Goal: Feedback & Contribution: Contribute content

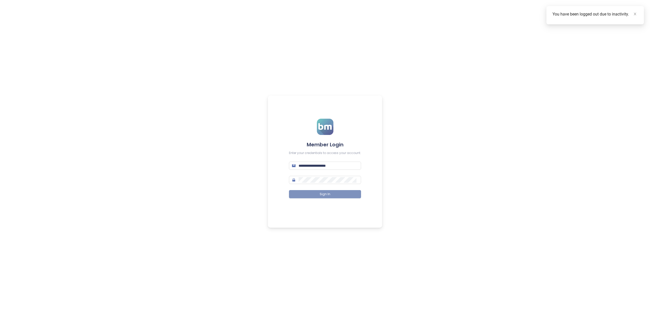
click at [316, 193] on button "Sign In" at bounding box center [325, 194] width 72 height 8
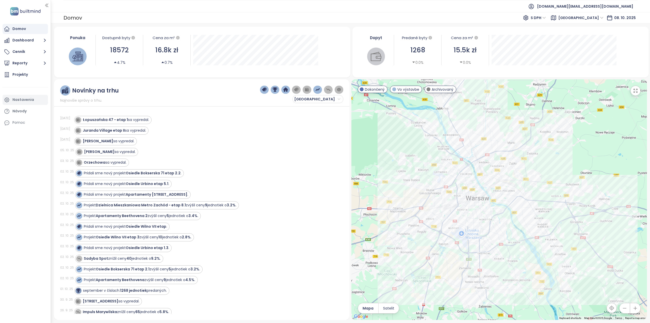
click at [23, 98] on div "Nastavenia" at bounding box center [23, 99] width 22 height 6
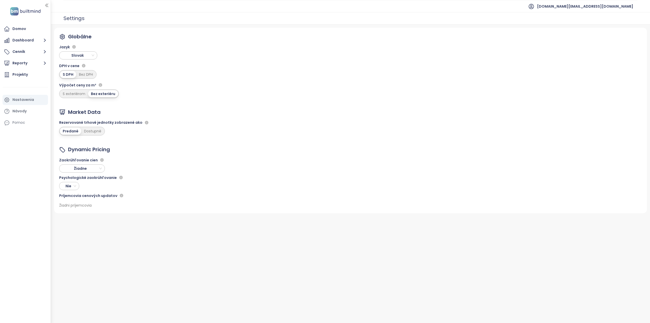
click at [84, 58] on span "Slovak" at bounding box center [79, 56] width 36 height 8
click at [74, 116] on div "Polish" at bounding box center [78, 114] width 30 height 6
click at [21, 31] on div "Strona główna" at bounding box center [26, 29] width 28 height 6
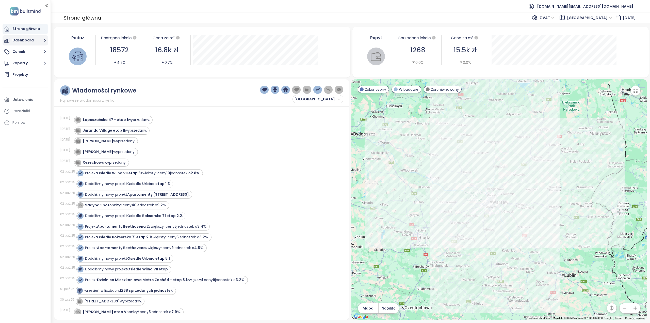
click at [29, 44] on button "Dashboard" at bounding box center [25, 40] width 45 height 10
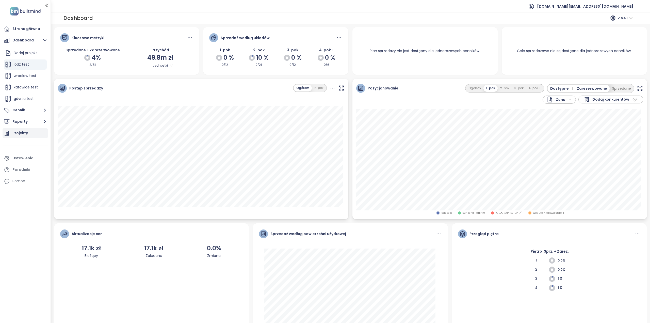
click at [25, 134] on div "Projekty" at bounding box center [19, 133] width 15 height 6
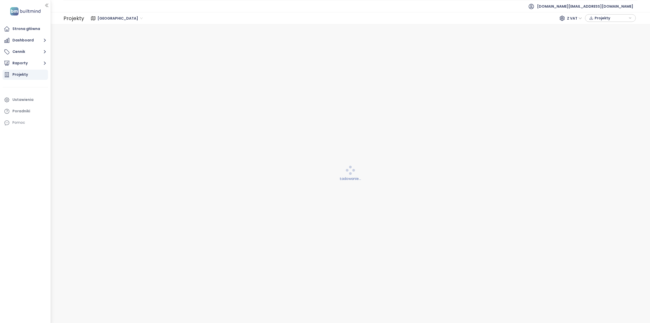
click at [115, 19] on span "[GEOGRAPHIC_DATA]" at bounding box center [119, 18] width 45 height 8
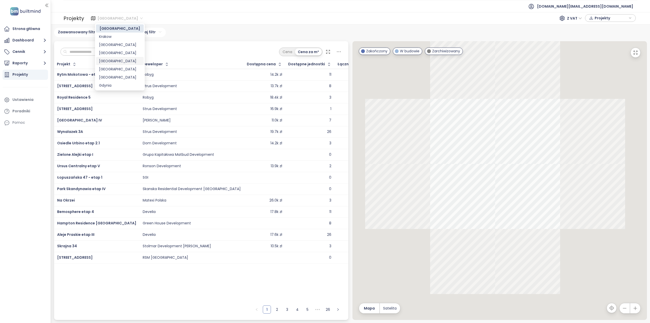
click at [109, 61] on div "[GEOGRAPHIC_DATA]" at bounding box center [120, 61] width 42 height 6
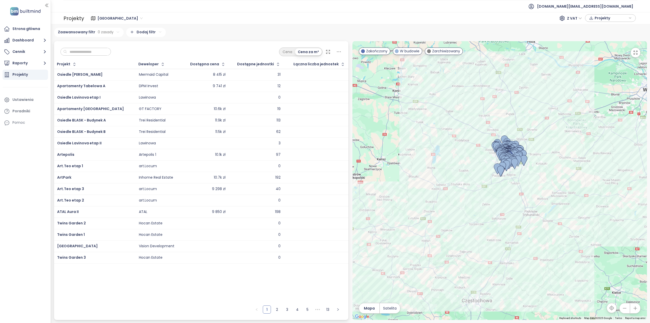
click at [96, 52] on input "text" at bounding box center [87, 52] width 41 height 8
paste input "*********"
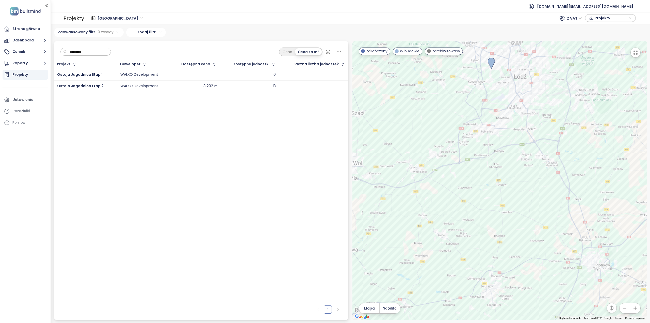
type input "*********"
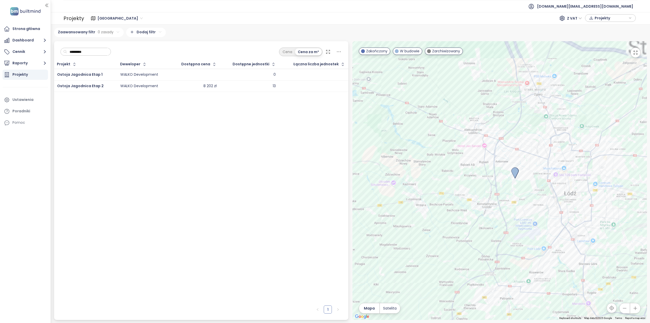
drag, startPoint x: 487, startPoint y: 117, endPoint x: 522, endPoint y: 319, distance: 205.1
click at [522, 319] on div at bounding box center [499, 180] width 294 height 278
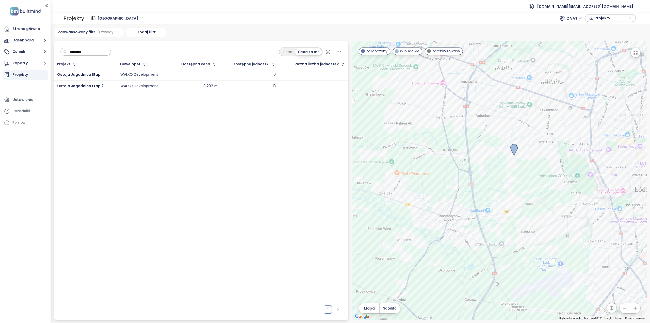
drag, startPoint x: 492, startPoint y: 191, endPoint x: 456, endPoint y: 174, distance: 40.3
click at [456, 174] on div at bounding box center [499, 180] width 294 height 278
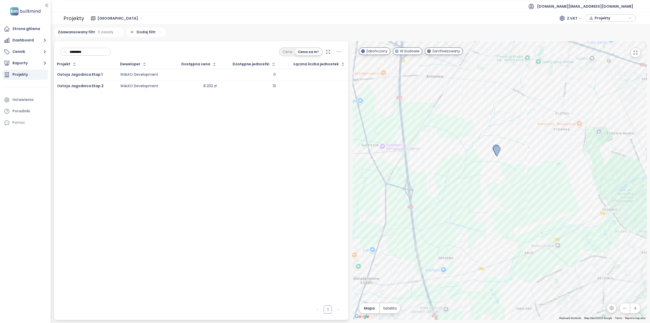
drag, startPoint x: 527, startPoint y: 157, endPoint x: 503, endPoint y: 191, distance: 42.2
click at [503, 191] on div at bounding box center [499, 180] width 294 height 278
click at [80, 85] on span "Ostoja Jagodnica Etap 2" at bounding box center [80, 85] width 46 height 5
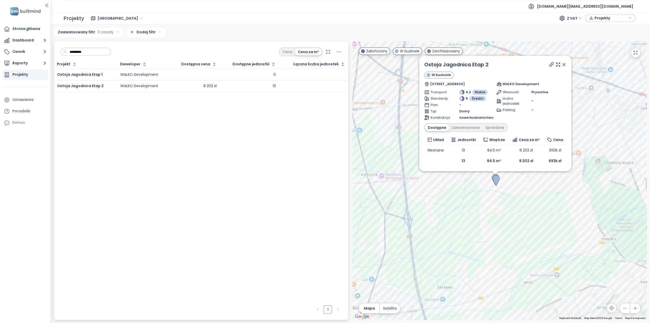
click at [458, 194] on div "Ostoja Jagodnica Etap 2 W budowie Jagodnica 27J, 94-316 Łódź, Poland WALKO Deve…" at bounding box center [499, 180] width 294 height 278
click at [101, 54] on input "*********" at bounding box center [87, 52] width 41 height 8
click at [101, 49] on input "*********" at bounding box center [87, 52] width 41 height 8
click at [101, 51] on input "*********" at bounding box center [87, 52] width 41 height 8
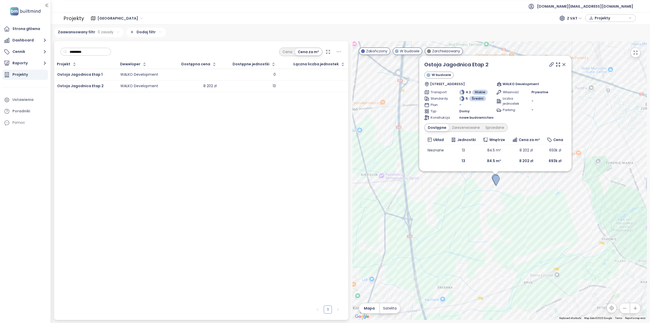
click at [101, 51] on input "*********" at bounding box center [87, 52] width 41 height 8
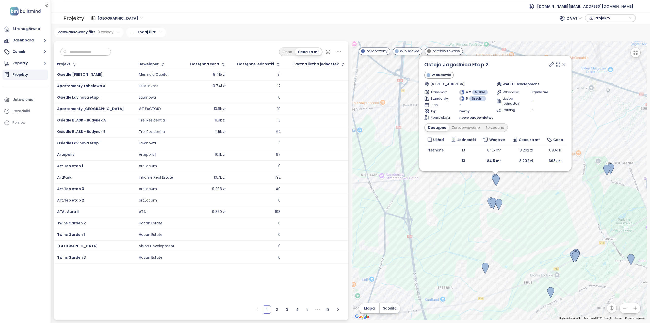
click at [514, 197] on div "Ostoja Jagodnica Etap 2 W budowie Jagodnica 27J, 94-316 Łódź, Poland WALKO Deve…" at bounding box center [499, 180] width 294 height 278
click at [564, 62] on icon at bounding box center [563, 64] width 5 height 5
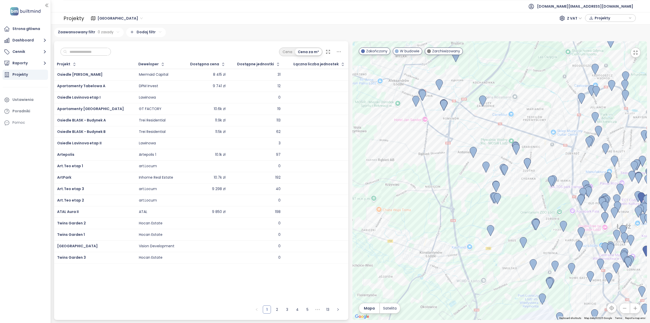
drag, startPoint x: 543, startPoint y: 188, endPoint x: 520, endPoint y: 187, distance: 22.6
click at [520, 187] on div at bounding box center [499, 180] width 294 height 278
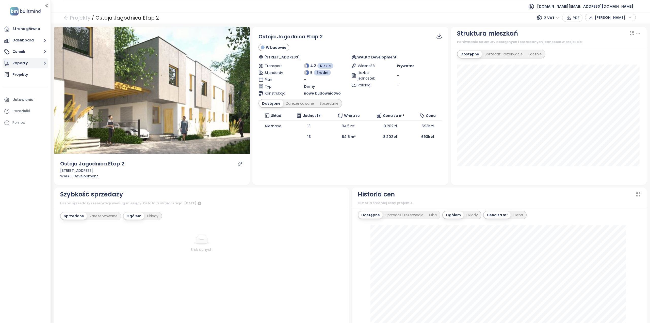
click at [25, 66] on button "Raporty" at bounding box center [25, 63] width 45 height 10
click at [27, 75] on div "Dodaj raport" at bounding box center [27, 75] width 22 height 6
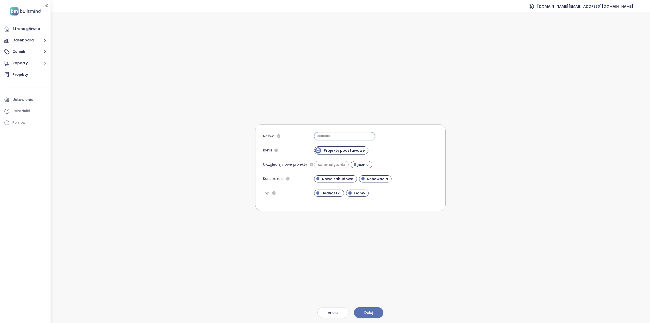
click at [320, 138] on input "Nazwa" at bounding box center [344, 136] width 61 height 8
paste input "*********"
type input "*********"
click at [342, 165] on span "Automatycznie" at bounding box center [331, 164] width 32 height 5
click at [384, 314] on div "Nazwa ********* Rynki Projekty podstawowe Uwzględnij nowe projekty Automatyczni…" at bounding box center [350, 167] width 190 height 310
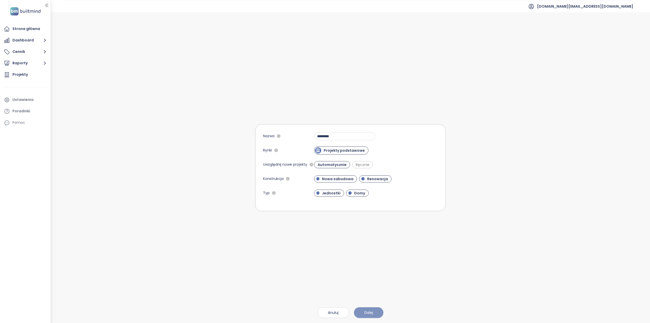
click at [379, 310] on button "Dalej" at bounding box center [368, 312] width 29 height 11
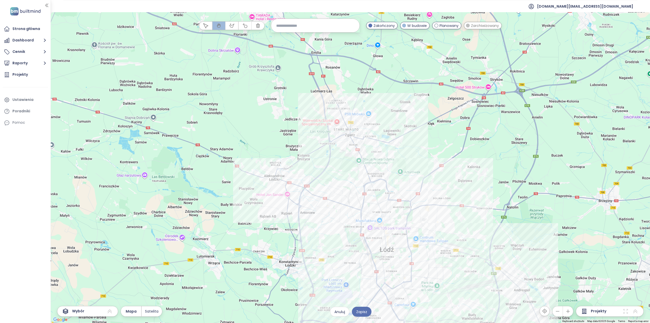
drag, startPoint x: 351, startPoint y: 208, endPoint x: 345, endPoint y: 158, distance: 50.1
click at [345, 158] on div at bounding box center [350, 167] width 599 height 310
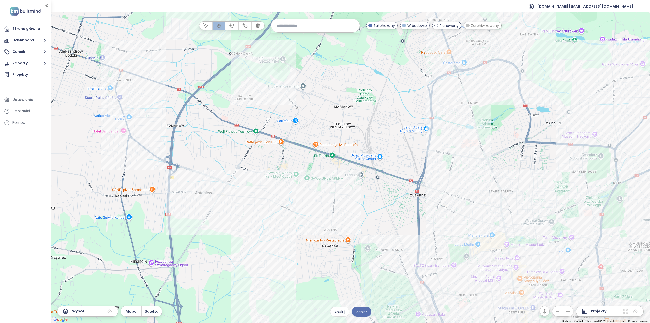
drag, startPoint x: 351, startPoint y: 198, endPoint x: 378, endPoint y: 136, distance: 67.9
click at [378, 136] on div at bounding box center [350, 167] width 599 height 310
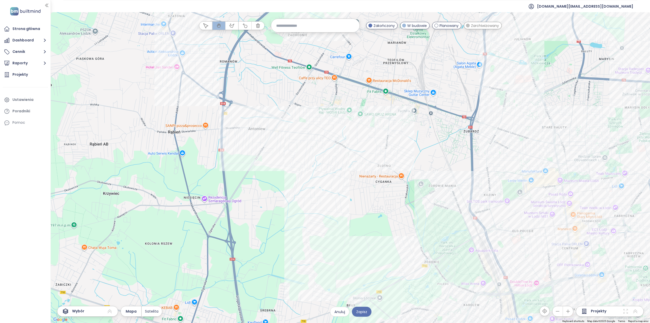
drag, startPoint x: 371, startPoint y: 215, endPoint x: 421, endPoint y: 155, distance: 78.4
click at [421, 155] on div at bounding box center [350, 167] width 599 height 310
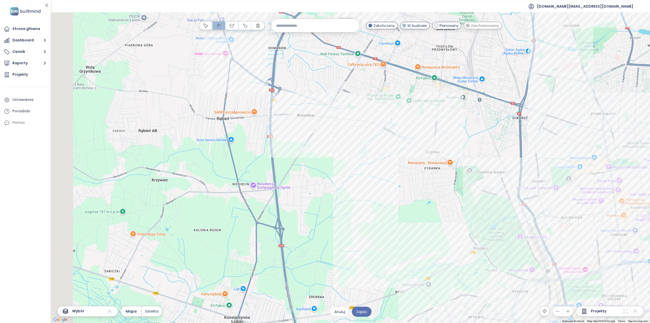
drag, startPoint x: 277, startPoint y: 178, endPoint x: 338, endPoint y: 163, distance: 62.8
click at [338, 163] on div at bounding box center [350, 167] width 599 height 310
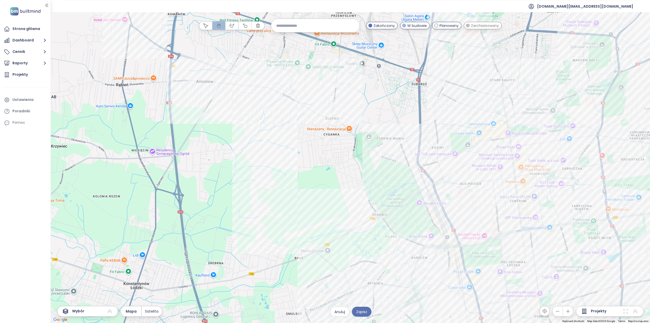
drag, startPoint x: 410, startPoint y: 144, endPoint x: 355, endPoint y: 179, distance: 65.9
click at [356, 181] on div at bounding box center [350, 167] width 599 height 310
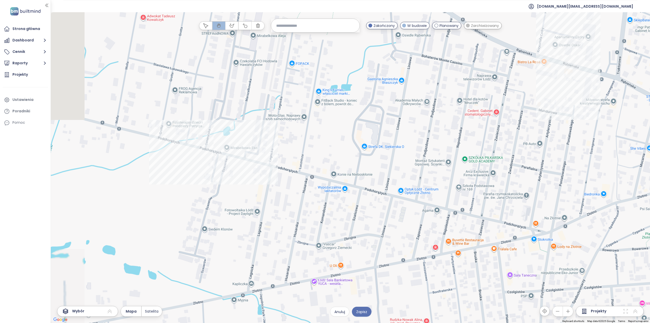
drag, startPoint x: 301, startPoint y: 132, endPoint x: 380, endPoint y: 142, distance: 80.3
click at [380, 141] on div at bounding box center [350, 167] width 599 height 310
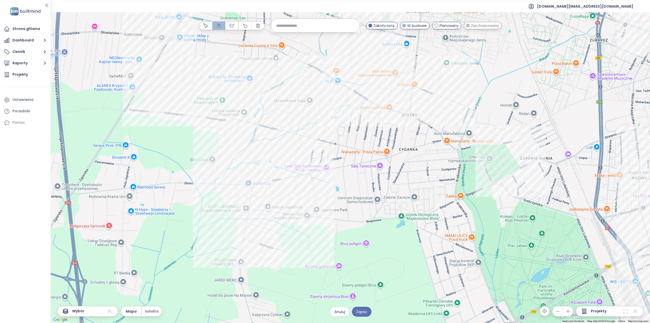
drag, startPoint x: 318, startPoint y: 208, endPoint x: 328, endPoint y: 172, distance: 37.5
click at [329, 172] on div at bounding box center [350, 167] width 599 height 310
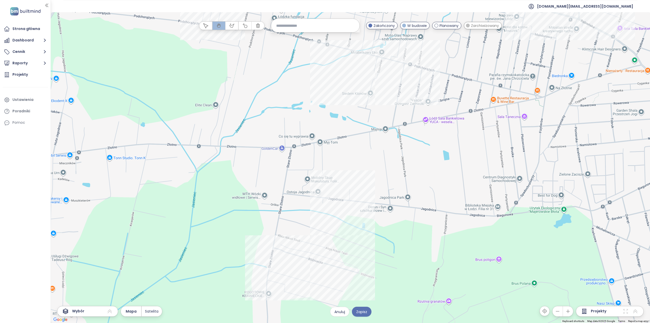
drag, startPoint x: 304, startPoint y: 186, endPoint x: 364, endPoint y: 164, distance: 63.9
click at [363, 164] on div at bounding box center [350, 167] width 599 height 310
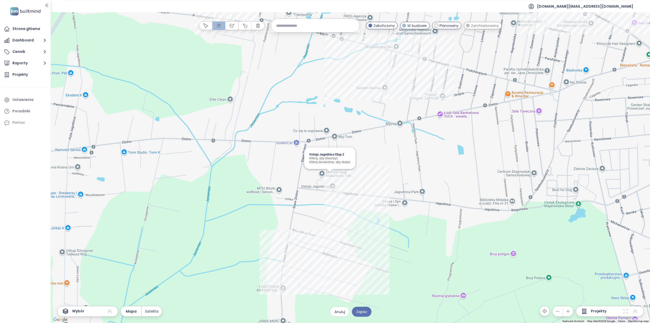
click at [328, 173] on div "Ostoja Jagodnica Etap 2 Kliknij, aby otworzyć Kliknij dwukrotnie, aby dodać" at bounding box center [350, 167] width 599 height 310
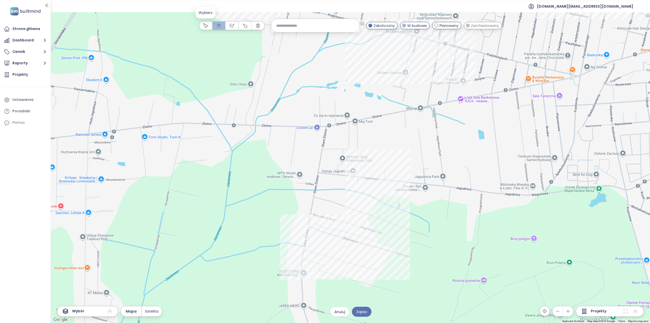
click at [206, 26] on icon "button" at bounding box center [205, 25] width 5 height 5
click at [350, 159] on div "Ostoja Jagodnica Etap 2 Kliknij, aby otworzyć Kliknij dwukrotnie, aby dodać" at bounding box center [350, 167] width 599 height 310
click at [354, 164] on div "Ostoja Jagodnica Etap 1 Kliknij, aby otworzyć Kliknij dwukrotnie, aby dodać" at bounding box center [350, 167] width 599 height 310
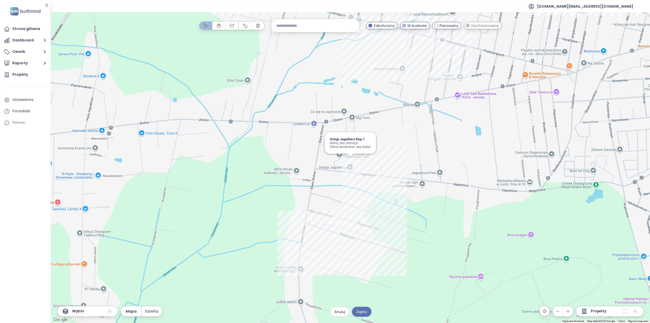
click at [350, 165] on div "Ostoja Jagodnica Etap 1 Kliknij, aby otworzyć Kliknij dwukrotnie, aby dodać" at bounding box center [350, 167] width 599 height 310
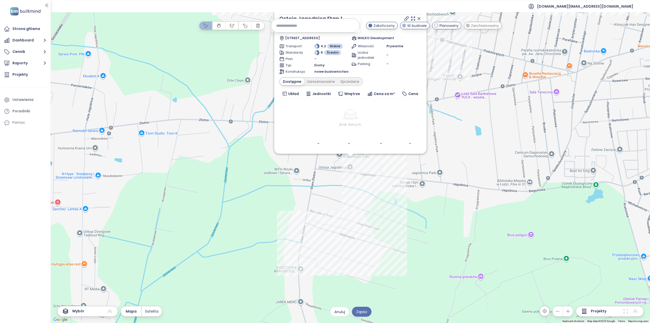
click at [388, 179] on div "Uwzględnij Ostoja Jagodnica Etap 1 W [STREET_ADDRESS] WALKO Development Transpo…" at bounding box center [350, 167] width 599 height 310
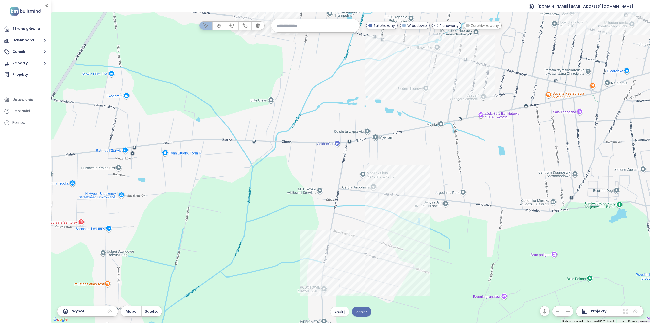
drag, startPoint x: 338, startPoint y: 149, endPoint x: 362, endPoint y: 169, distance: 30.8
click at [362, 169] on div at bounding box center [350, 167] width 599 height 310
click at [233, 26] on icon "button" at bounding box center [231, 25] width 5 height 5
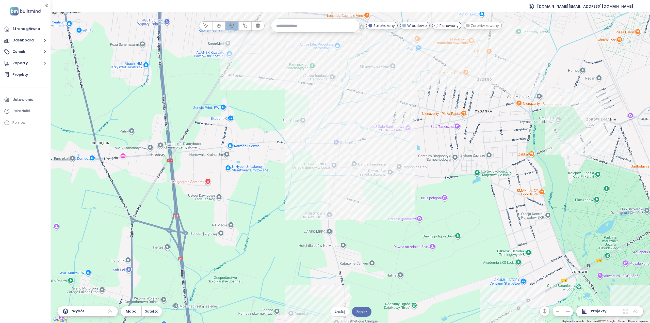
drag, startPoint x: 274, startPoint y: 46, endPoint x: 296, endPoint y: 75, distance: 36.7
click at [296, 75] on div at bounding box center [350, 167] width 599 height 310
click at [206, 26] on icon "button" at bounding box center [205, 25] width 5 height 5
click at [637, 312] on icon at bounding box center [635, 311] width 4 height 4
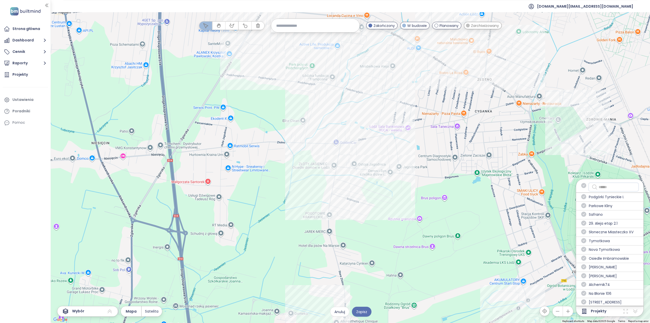
click at [610, 186] on input "text" at bounding box center [617, 187] width 37 height 6
type input "*"
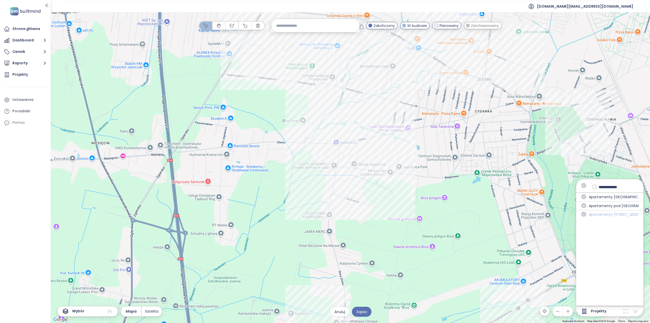
click at [611, 215] on span "Apartamenty [STREET_ADDRESS]" at bounding box center [613, 214] width 49 height 6
click at [586, 214] on icon "check-circle" at bounding box center [583, 213] width 5 height 5
click at [627, 187] on input "**********" at bounding box center [617, 187] width 37 height 6
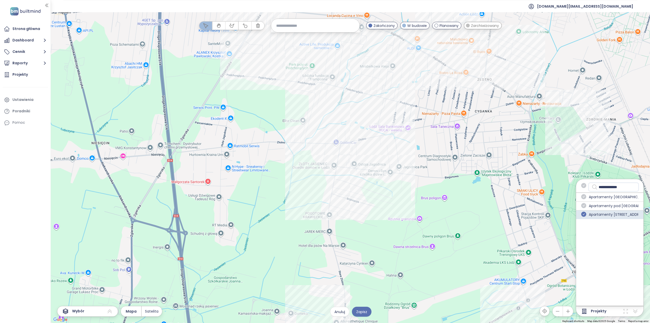
paste input "text"
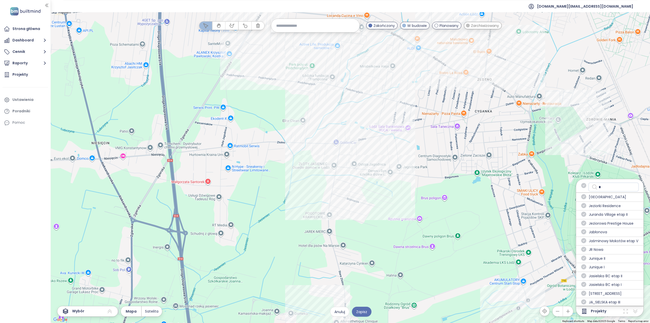
click at [611, 187] on input "*" at bounding box center [617, 187] width 37 height 6
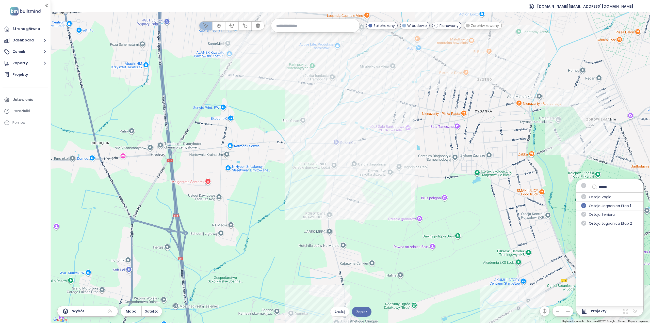
click at [583, 206] on icon "check-circle" at bounding box center [583, 205] width 5 height 5
click at [584, 224] on icon "check-circle" at bounding box center [583, 222] width 5 height 5
click at [611, 186] on input "******" at bounding box center [617, 187] width 37 height 6
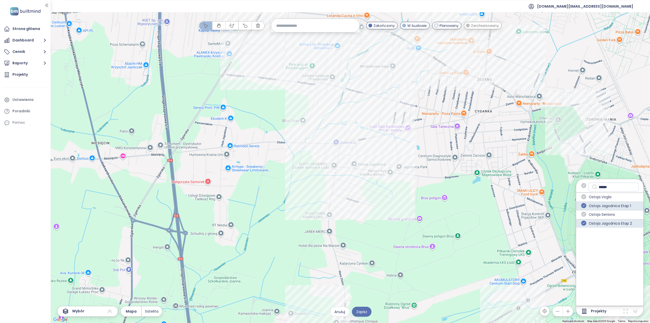
click at [621, 188] on input "******" at bounding box center [617, 187] width 37 height 6
click at [621, 187] on input "******" at bounding box center [617, 187] width 37 height 6
click at [585, 206] on icon "check-circle" at bounding box center [583, 205] width 5 height 5
click at [586, 213] on icon "check-circle" at bounding box center [583, 213] width 5 height 5
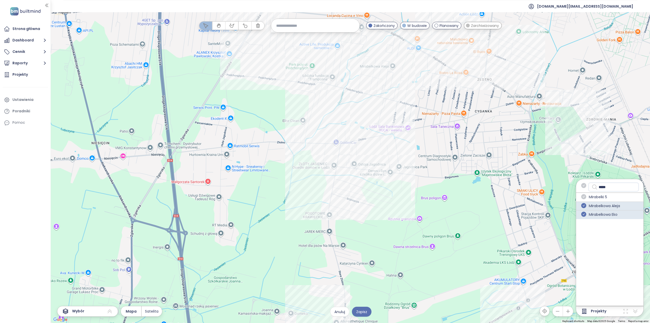
click at [603, 187] on input "*****" at bounding box center [617, 187] width 37 height 6
type input "******"
click at [585, 196] on icon "check-circle" at bounding box center [583, 196] width 5 height 5
click at [584, 204] on icon "check-circle" at bounding box center [583, 205] width 5 height 5
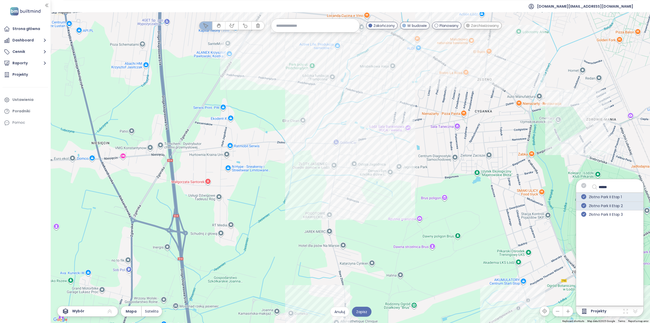
click at [585, 214] on icon "check-circle" at bounding box center [583, 213] width 5 height 5
click at [365, 316] on button "Zapisz" at bounding box center [362, 311] width 20 height 10
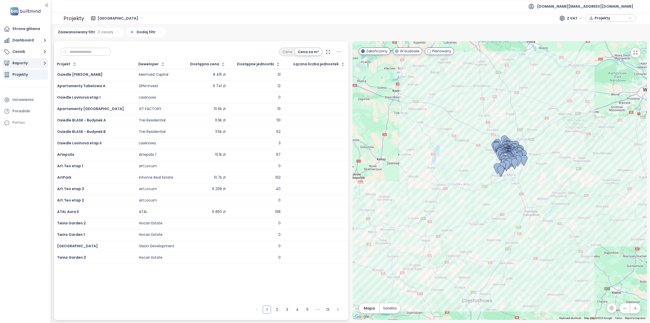
click at [16, 61] on button "Raporty" at bounding box center [25, 63] width 45 height 10
click at [30, 97] on div "Jagodnica" at bounding box center [25, 94] width 19 height 6
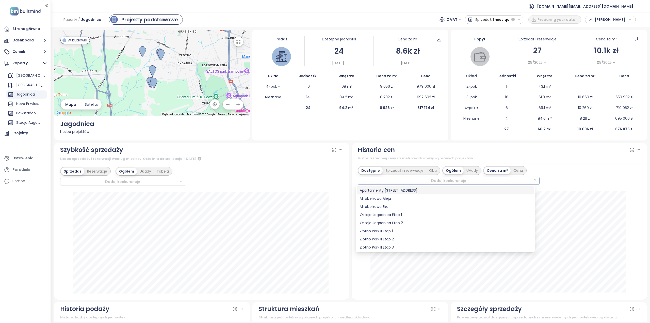
click at [448, 184] on div "Dodaj konkurencję" at bounding box center [449, 180] width 182 height 8
click at [362, 246] on div "Złotno Park II Etap 3" at bounding box center [445, 247] width 171 height 6
click at [378, 221] on div "Ostoja Jagodnica Etap 2" at bounding box center [445, 223] width 171 height 6
click at [379, 222] on div "Ostoja Jagodnica Etap 2" at bounding box center [445, 223] width 171 height 6
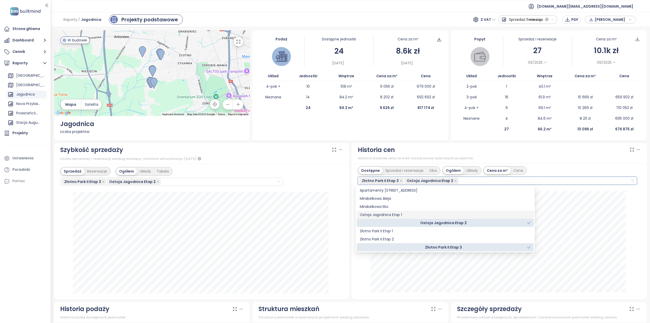
click at [380, 214] on div "Ostoja Jagodnica Etap 1" at bounding box center [445, 215] width 171 height 6
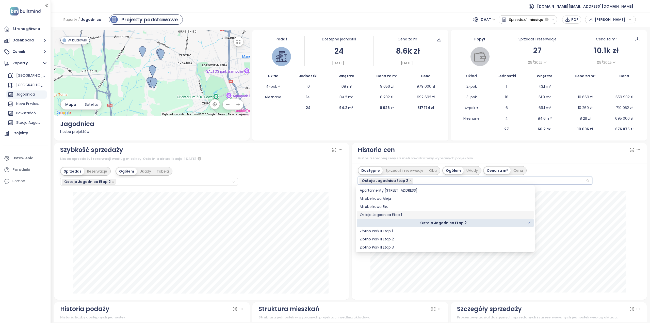
click at [380, 216] on div "Ostoja Jagodnica Etap 1" at bounding box center [445, 215] width 171 height 6
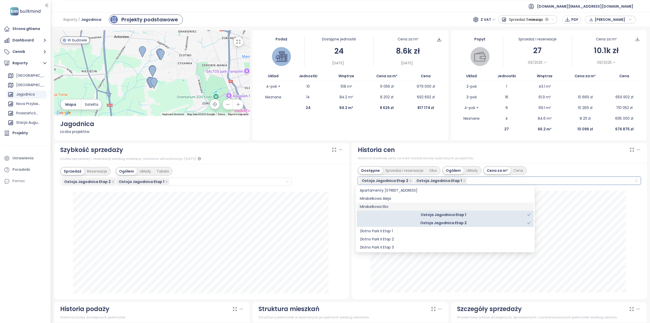
click at [381, 207] on div "Mirabelkowa Eko" at bounding box center [445, 207] width 171 height 6
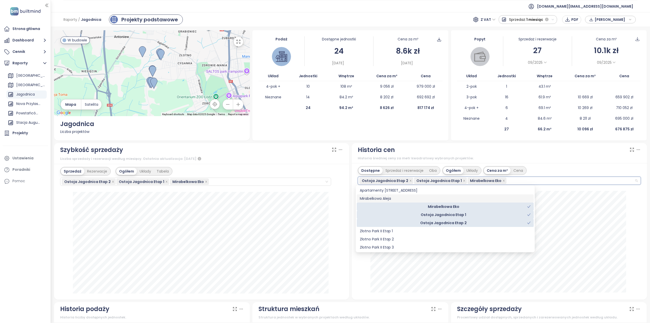
click at [380, 198] on div "Mirabelkowa Aleja" at bounding box center [445, 198] width 171 height 6
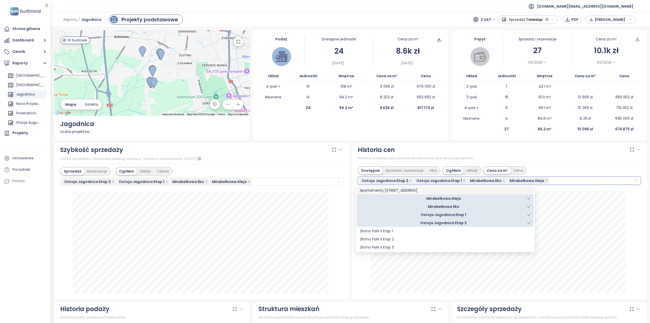
click at [380, 190] on div "Apartamenty [STREET_ADDRESS]" at bounding box center [445, 190] width 171 height 6
click at [380, 230] on div "Złotno Park II Etap 1" at bounding box center [445, 231] width 171 height 6
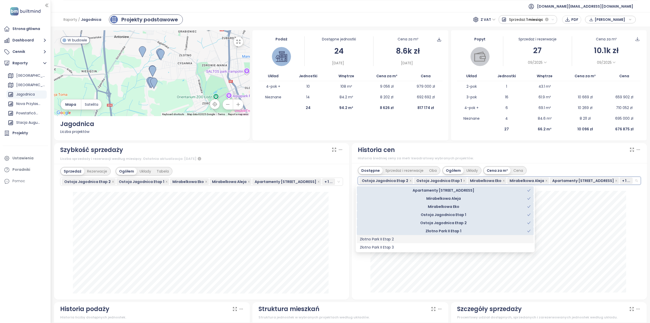
click at [380, 237] on div "Złotno Park II Etap 2" at bounding box center [445, 239] width 171 height 6
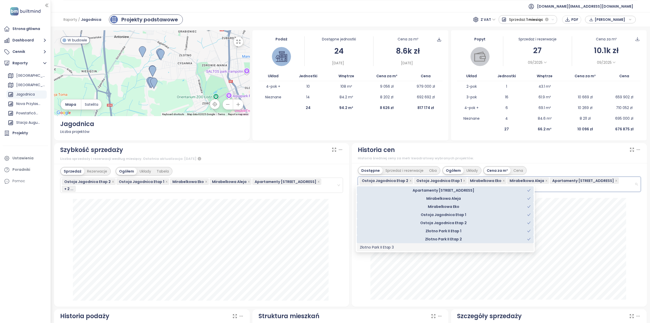
click at [380, 247] on div "Złotno Park II Etap 3" at bounding box center [445, 247] width 171 height 6
click at [630, 256] on div "[DATE] dostępne: 8 573 zł Ostoja Jagodnica Etap 2: 8 202 zł [GEOGRAPHIC_DATA] I…" at bounding box center [499, 249] width 283 height 103
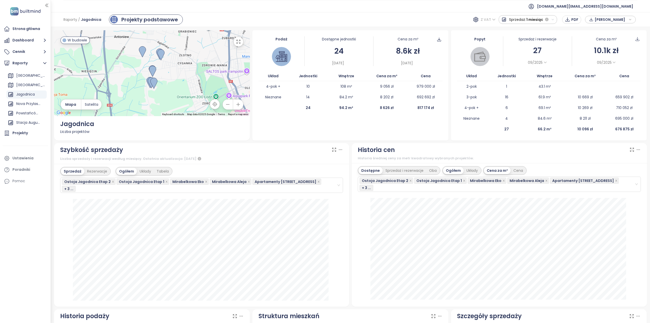
click at [492, 20] on span "Z VAT" at bounding box center [488, 20] width 15 height 8
click at [568, 20] on icon "button" at bounding box center [568, 20] width 4 height 4
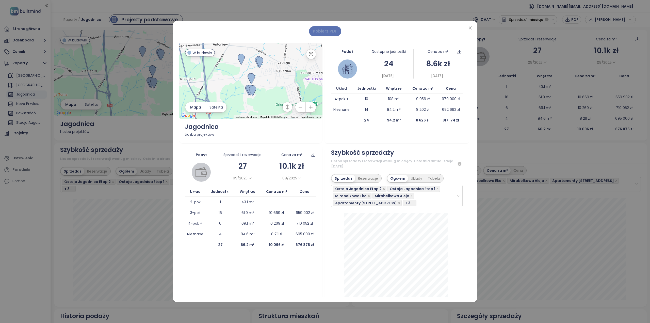
click at [332, 31] on span "Pobierz PDF" at bounding box center [325, 31] width 25 height 6
click at [471, 28] on icon "close" at bounding box center [470, 28] width 4 height 4
